Goal: Transaction & Acquisition: Purchase product/service

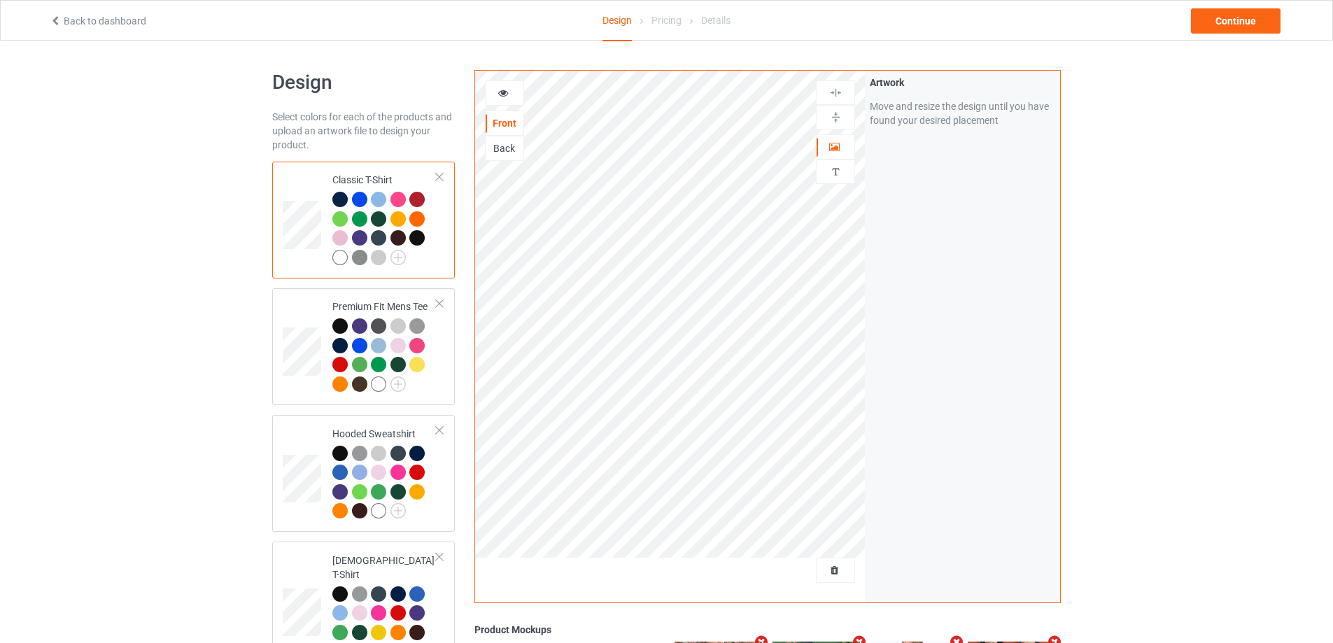
click at [831, 564] on div at bounding box center [836, 570] width 38 height 14
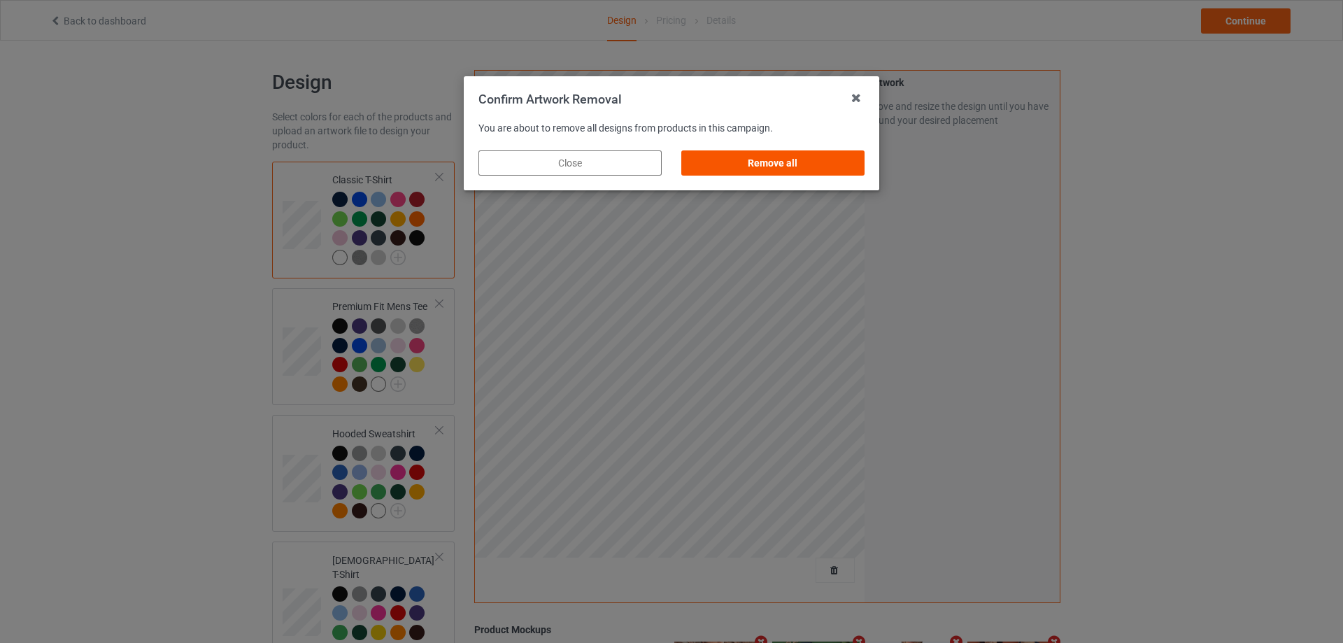
click at [861, 171] on div "Remove all" at bounding box center [773, 162] width 183 height 25
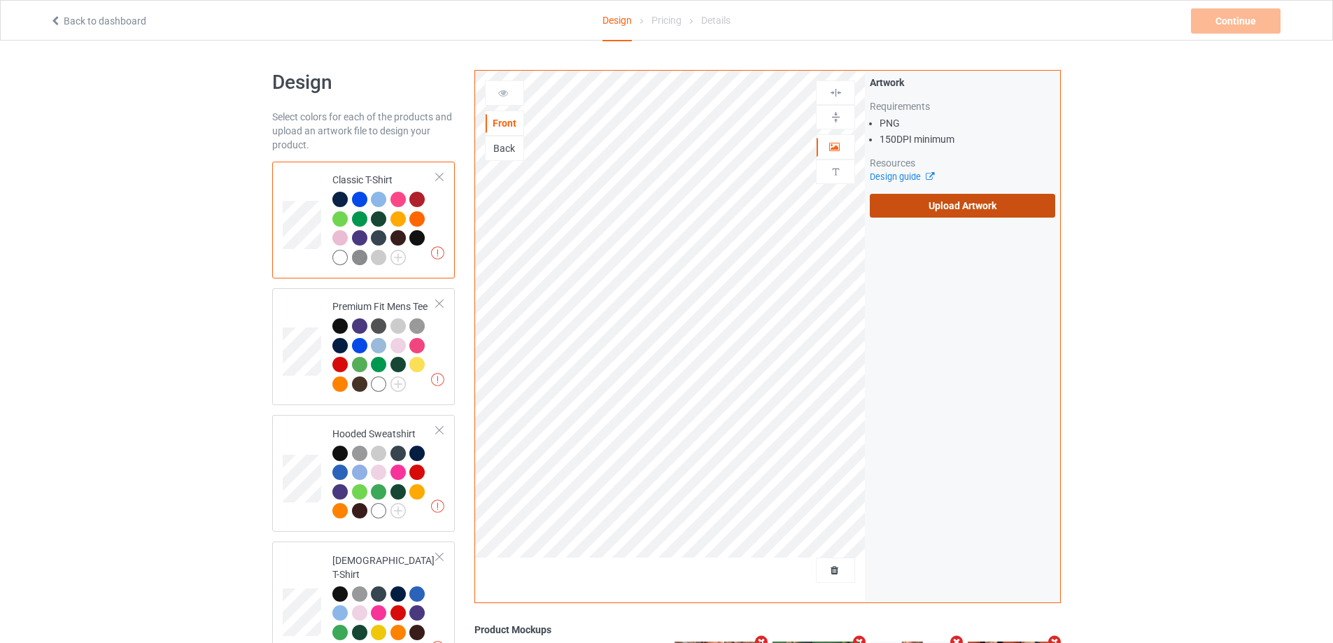
click at [945, 214] on label "Upload Artwork" at bounding box center [962, 206] width 185 height 24
click at [0, 0] on input "Upload Artwork" at bounding box center [0, 0] width 0 height 0
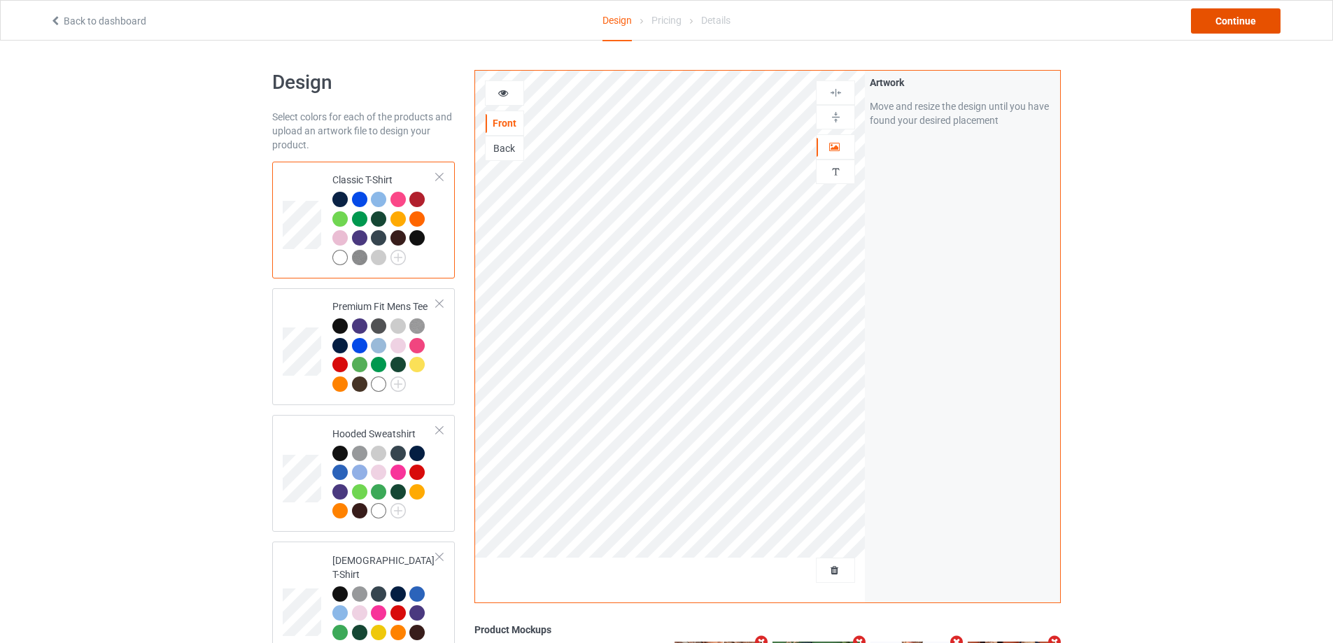
click at [1243, 8] on div "Back to dashboard Design Pricing Details Continue" at bounding box center [666, 20] width 1253 height 39
click at [1252, 17] on div "Continue" at bounding box center [1236, 20] width 90 height 25
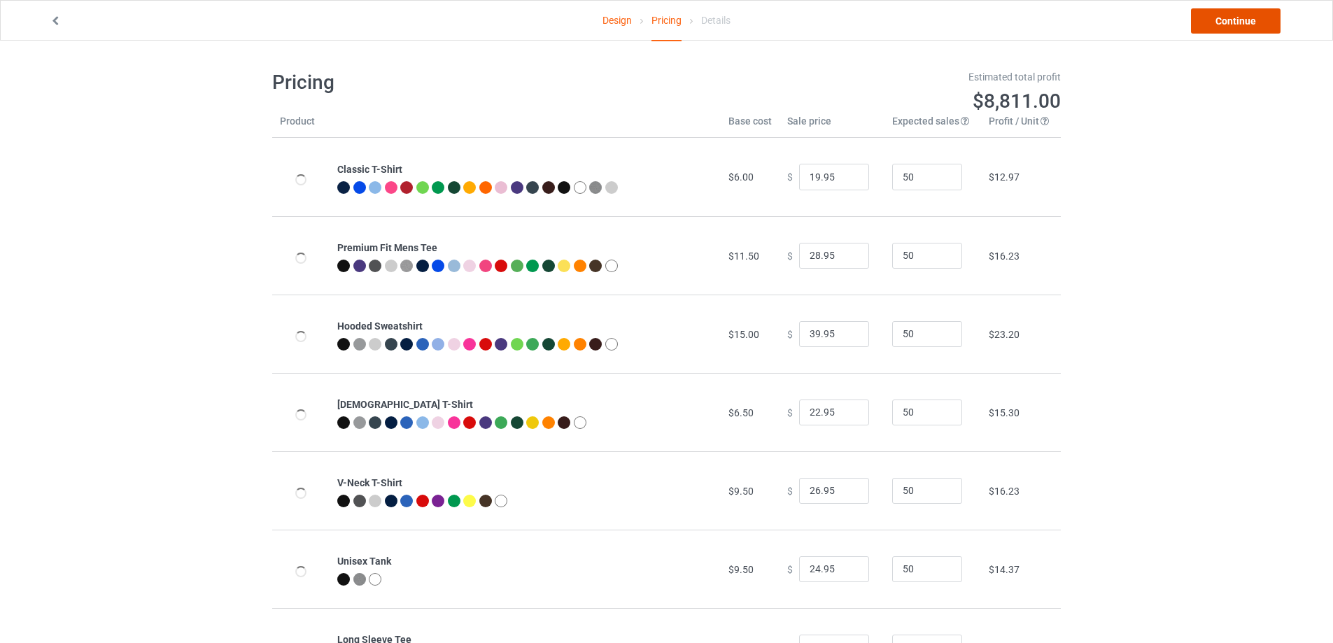
click at [1252, 17] on link "Continue" at bounding box center [1236, 20] width 90 height 25
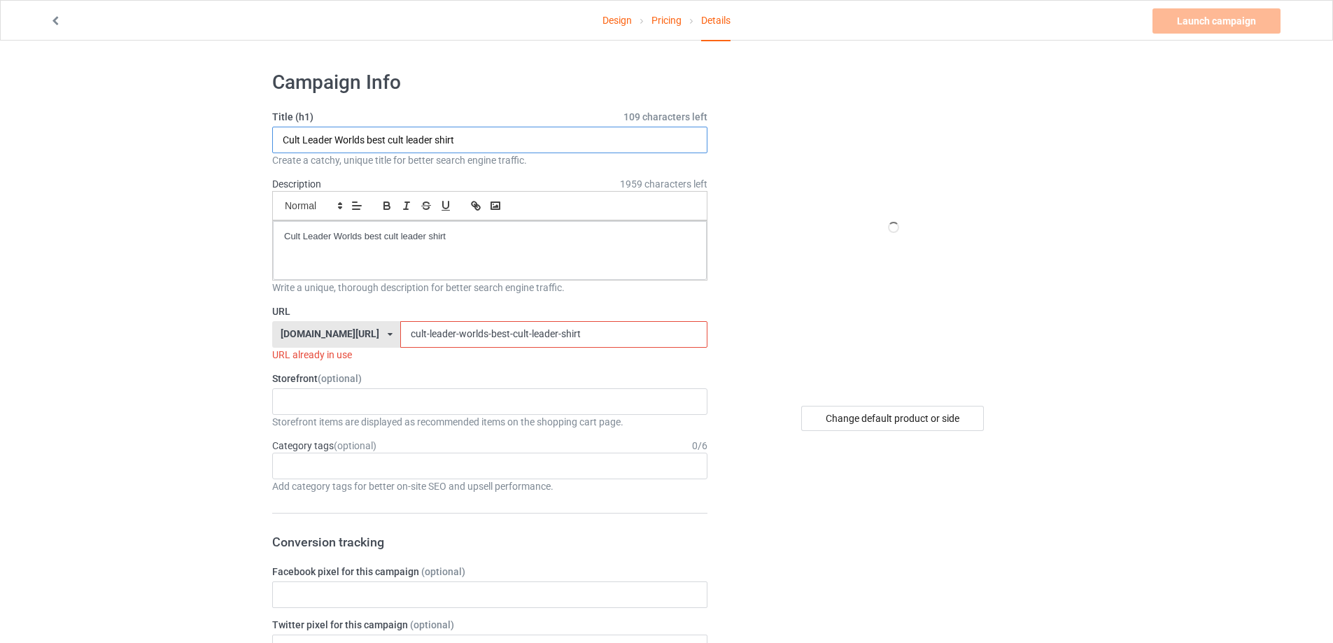
drag, startPoint x: 458, startPoint y: 145, endPoint x: 116, endPoint y: 153, distance: 342.3
paste input "Mad Mac Jim McMahon"
type input "Mad Mac Jim McMahon shirt"
drag, startPoint x: 475, startPoint y: 239, endPoint x: 69, endPoint y: 211, distance: 406.8
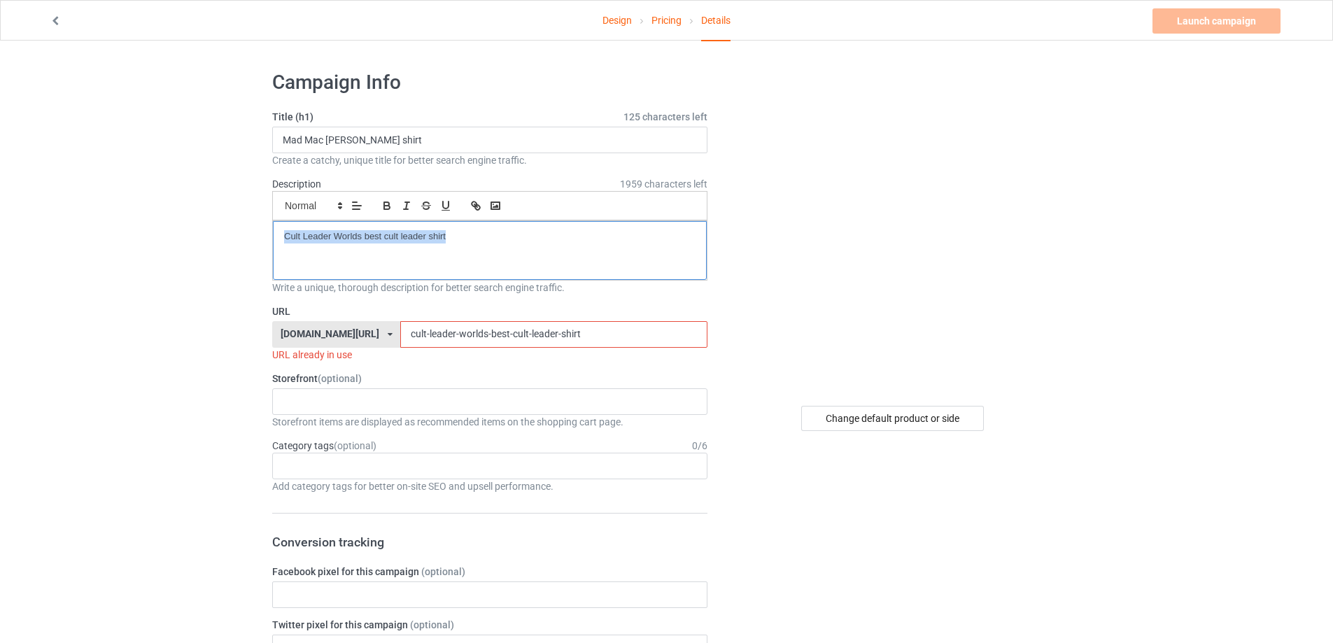
drag, startPoint x: 552, startPoint y: 343, endPoint x: 172, endPoint y: 318, distance: 380.8
paste input "mad-mac-jim-mcmahon"
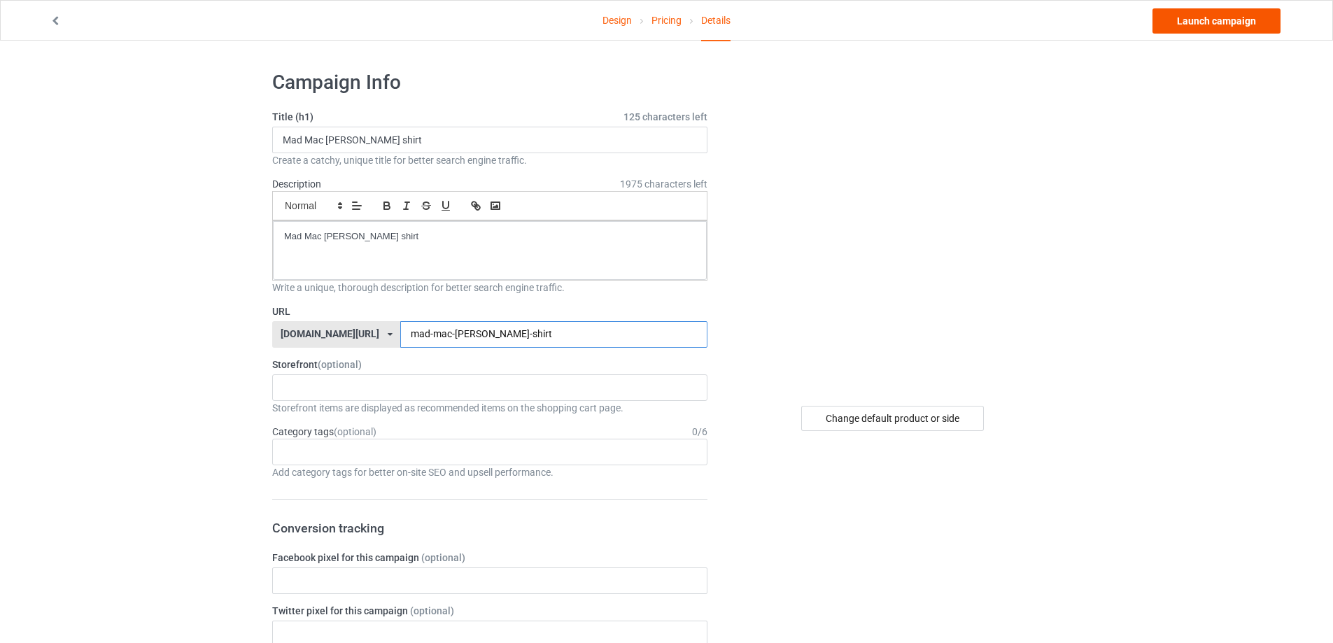
type input "mad-mac-jim-mcmahon-shirt"
click at [1260, 24] on link "Launch campaign" at bounding box center [1216, 20] width 128 height 25
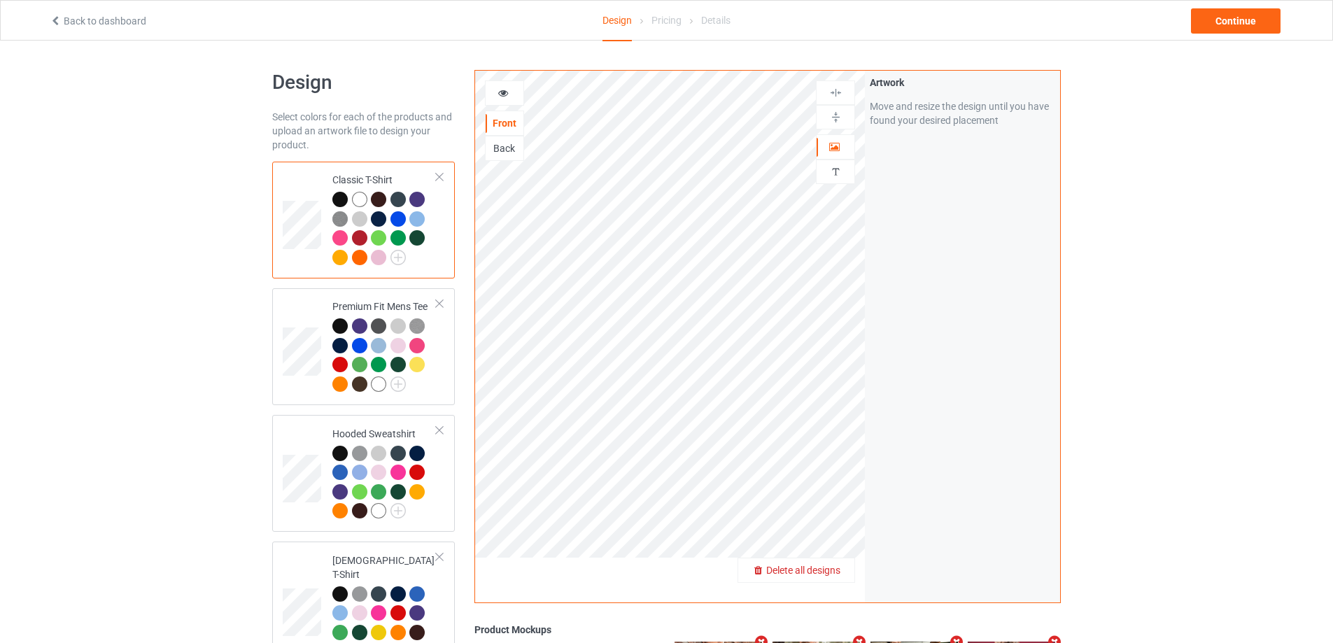
click at [823, 574] on span "Delete all designs" at bounding box center [803, 570] width 74 height 11
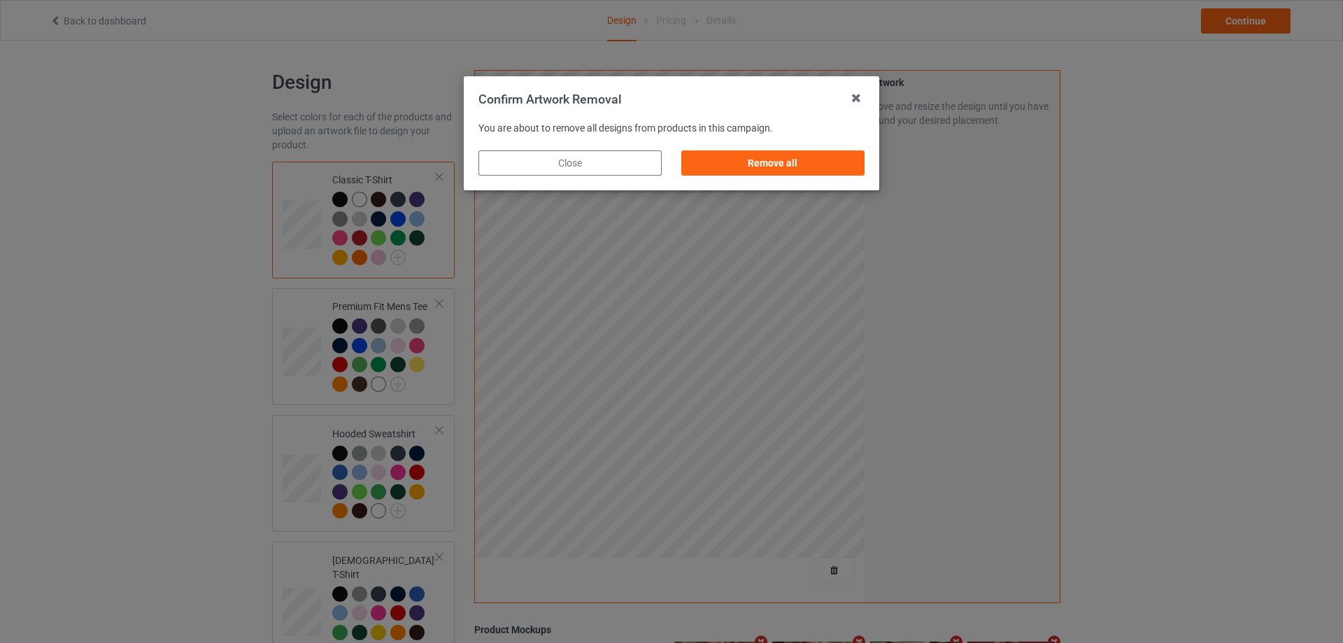
drag, startPoint x: 841, startPoint y: 152, endPoint x: 852, endPoint y: 163, distance: 15.3
click at [841, 153] on div "Remove all" at bounding box center [773, 162] width 183 height 25
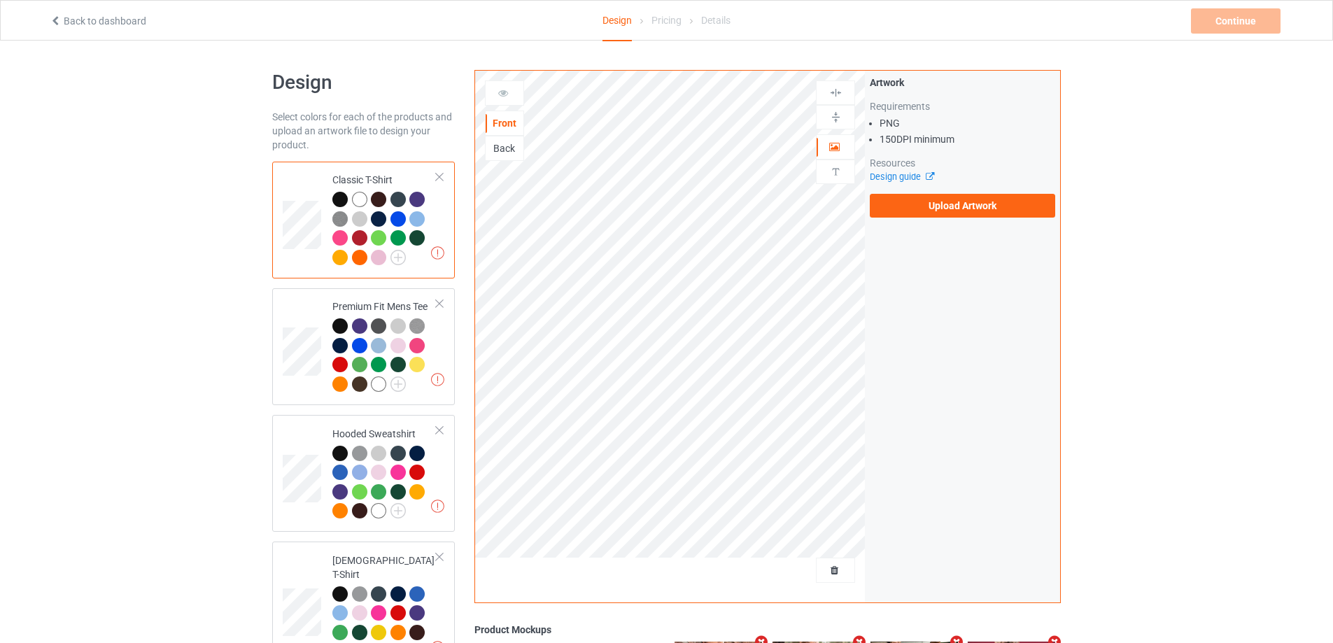
click at [913, 192] on div "Artwork Requirements PNG 150 DPI minimum Resources Design guide Upload Artwork" at bounding box center [962, 147] width 185 height 142
click at [908, 199] on label "Upload Artwork" at bounding box center [962, 206] width 185 height 24
click at [0, 0] on input "Upload Artwork" at bounding box center [0, 0] width 0 height 0
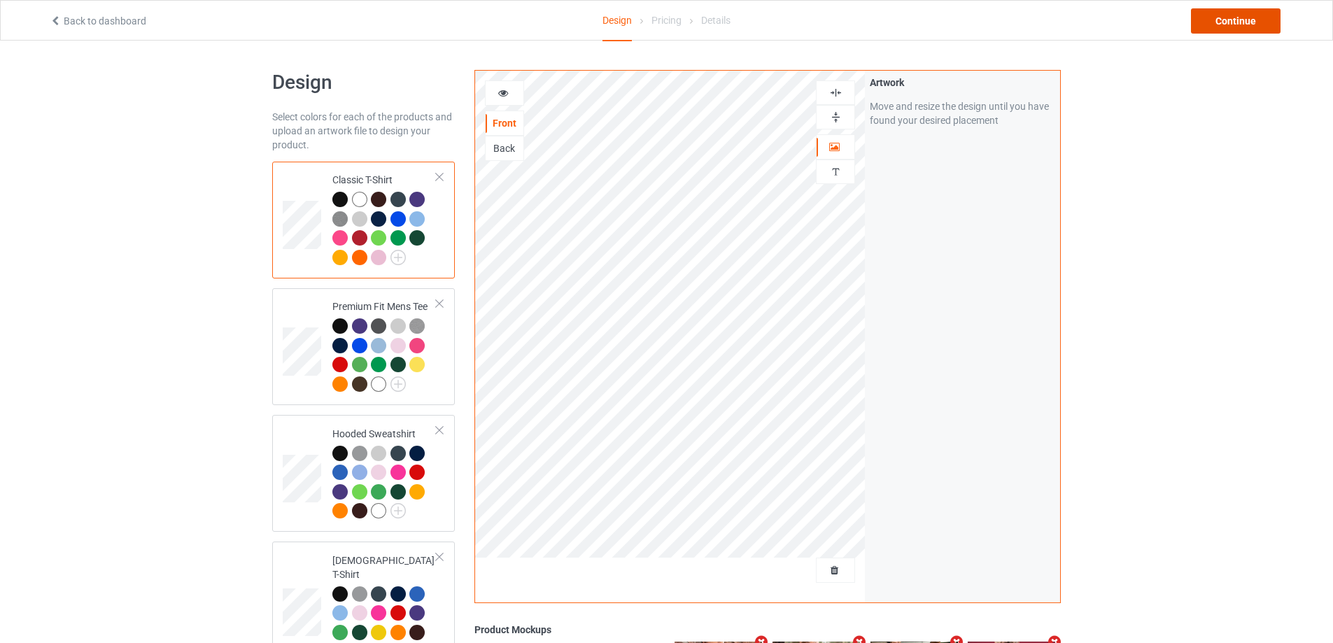
click at [1234, 18] on div "Continue" at bounding box center [1236, 20] width 90 height 25
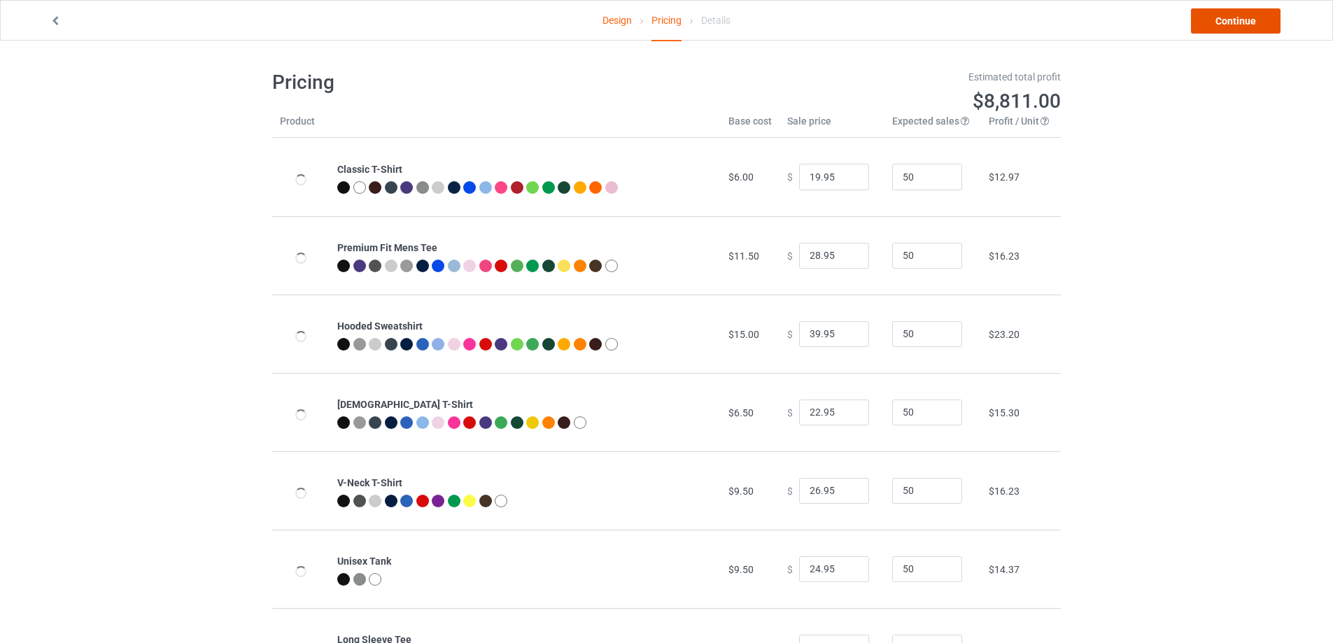
drag, startPoint x: 1234, startPoint y: 18, endPoint x: 1150, endPoint y: 22, distance: 83.4
click at [1232, 18] on link "Continue" at bounding box center [1236, 20] width 90 height 25
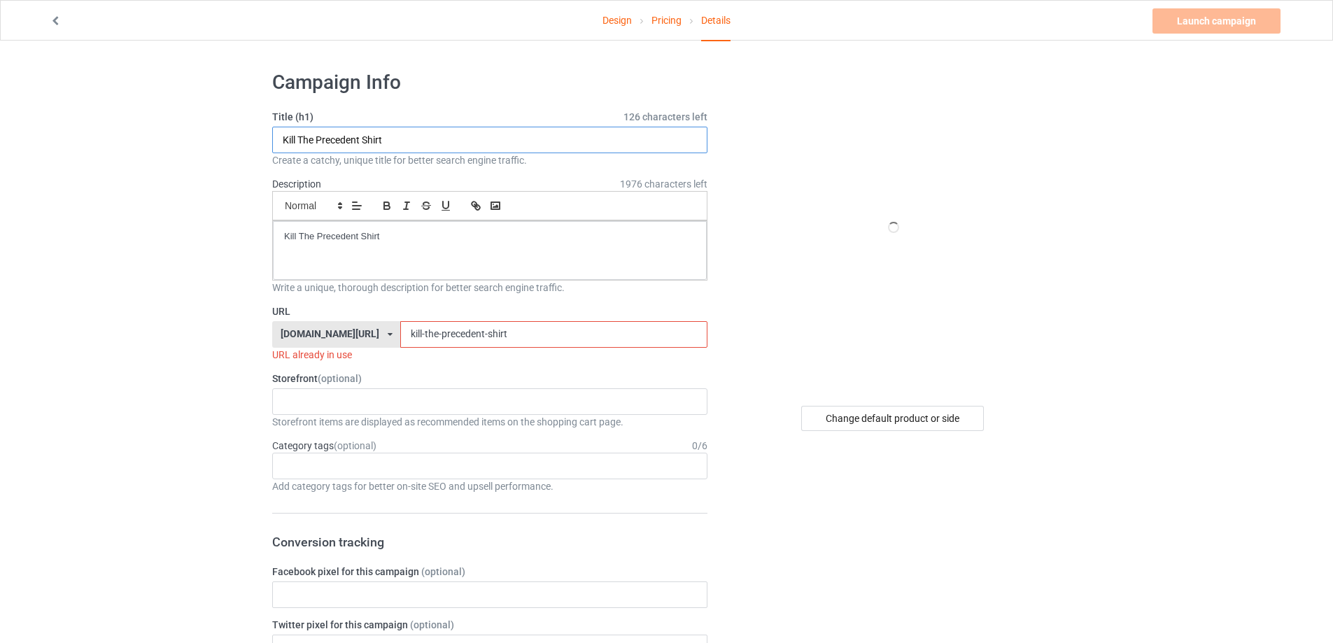
drag, startPoint x: 414, startPoint y: 134, endPoint x: 204, endPoint y: 128, distance: 209.3
paste input "Ottawa [DEMOGRAPHIC_DATA] queering the map [GEOGRAPHIC_DATA] s"
type input "Ottawa [DEMOGRAPHIC_DATA] queering the map Palestine shirt"
drag, startPoint x: 431, startPoint y: 243, endPoint x: 229, endPoint y: 229, distance: 202.7
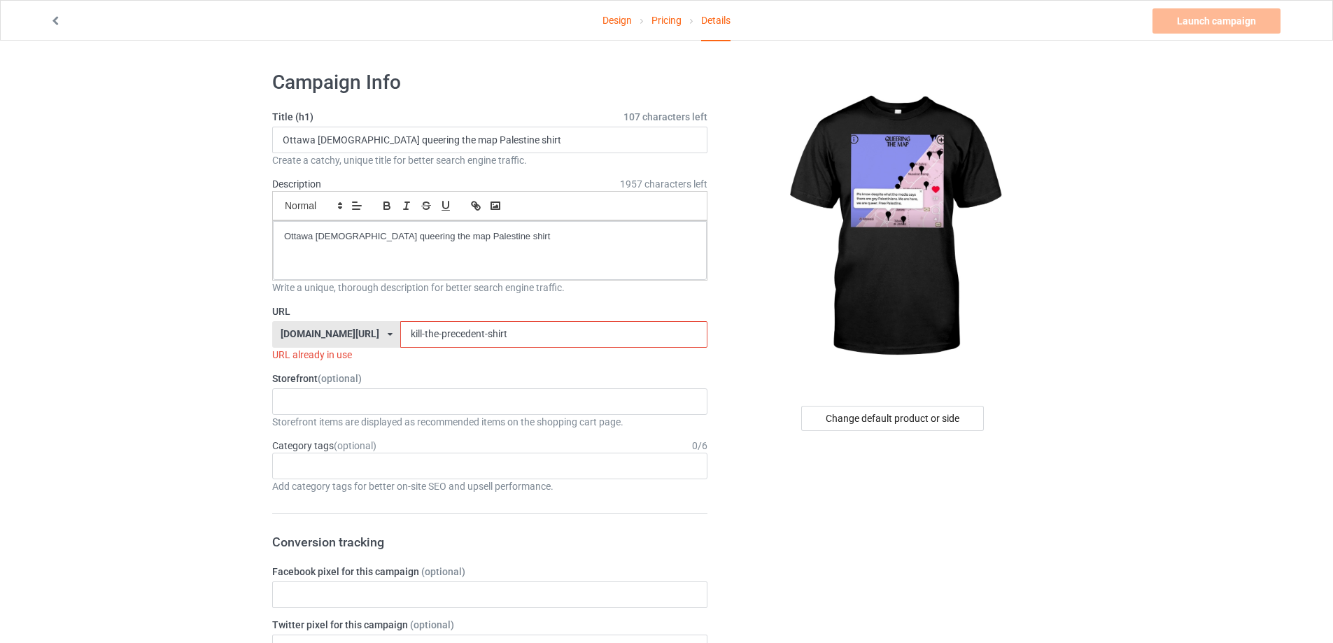
drag, startPoint x: 487, startPoint y: 336, endPoint x: 255, endPoint y: 336, distance: 231.6
paste input "ottawa-[DEMOGRAPHIC_DATA]-queering-the-map-[GEOGRAPHIC_DATA]"
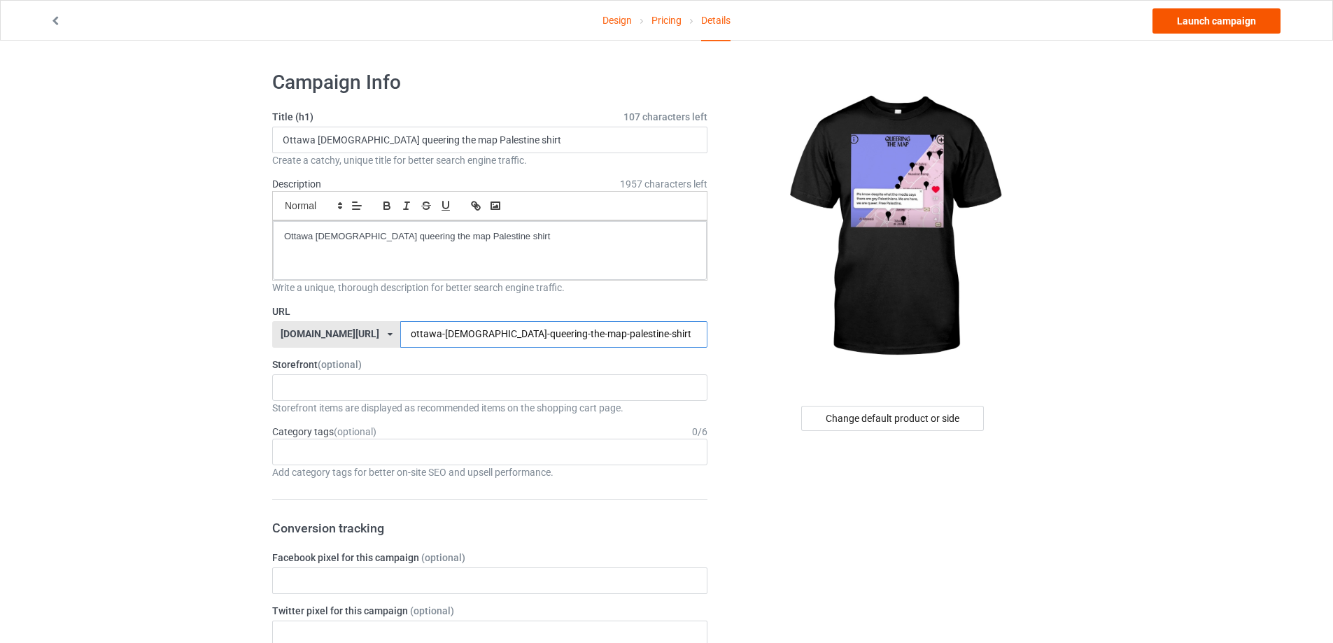
type input "ottawa-[DEMOGRAPHIC_DATA]-queering-the-map-palestine-shirt"
click at [1249, 28] on link "Launch campaign" at bounding box center [1216, 20] width 128 height 25
